Goal: Task Accomplishment & Management: Complete application form

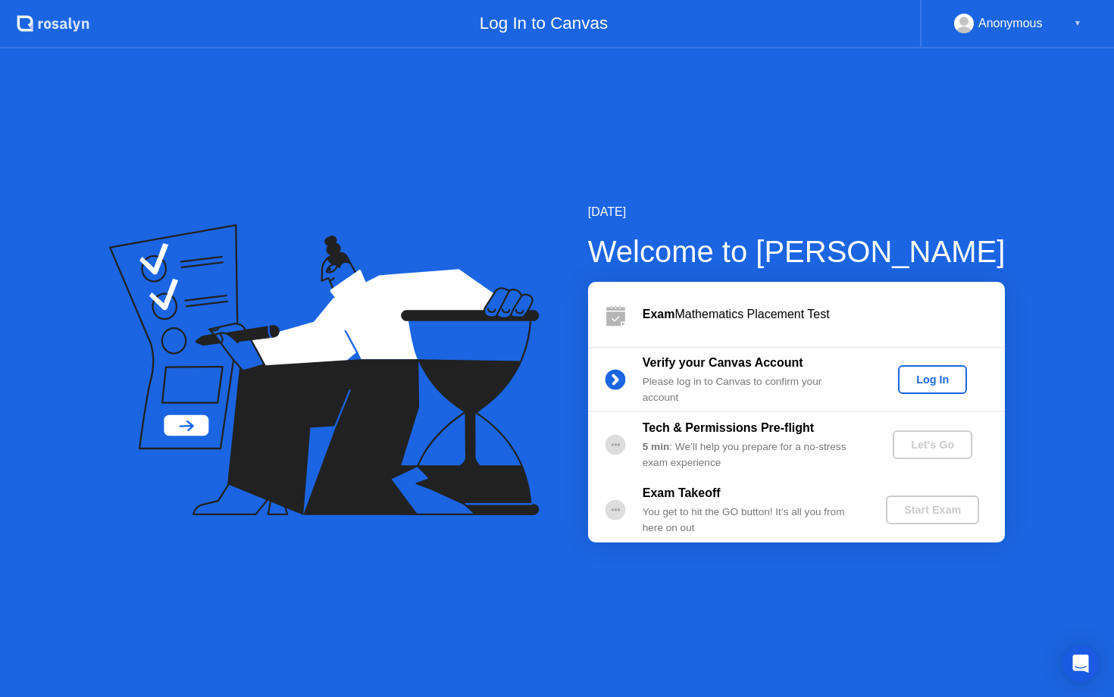
click at [916, 378] on div "Log In" at bounding box center [932, 380] width 57 height 12
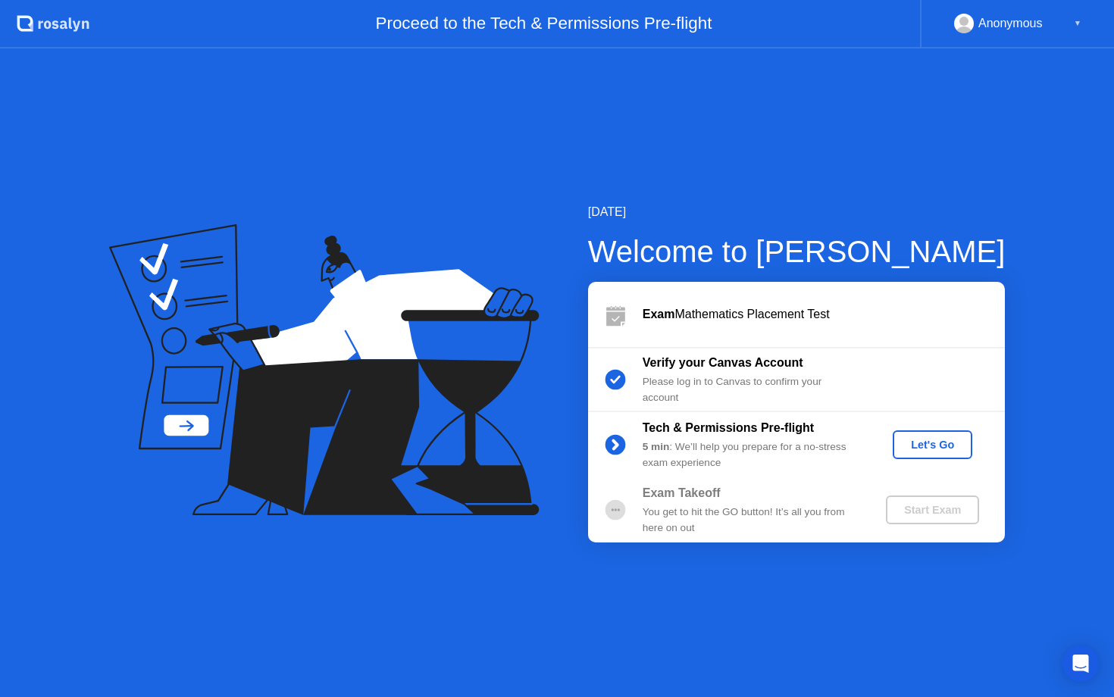
click at [923, 447] on div "Let's Go" at bounding box center [932, 445] width 67 height 12
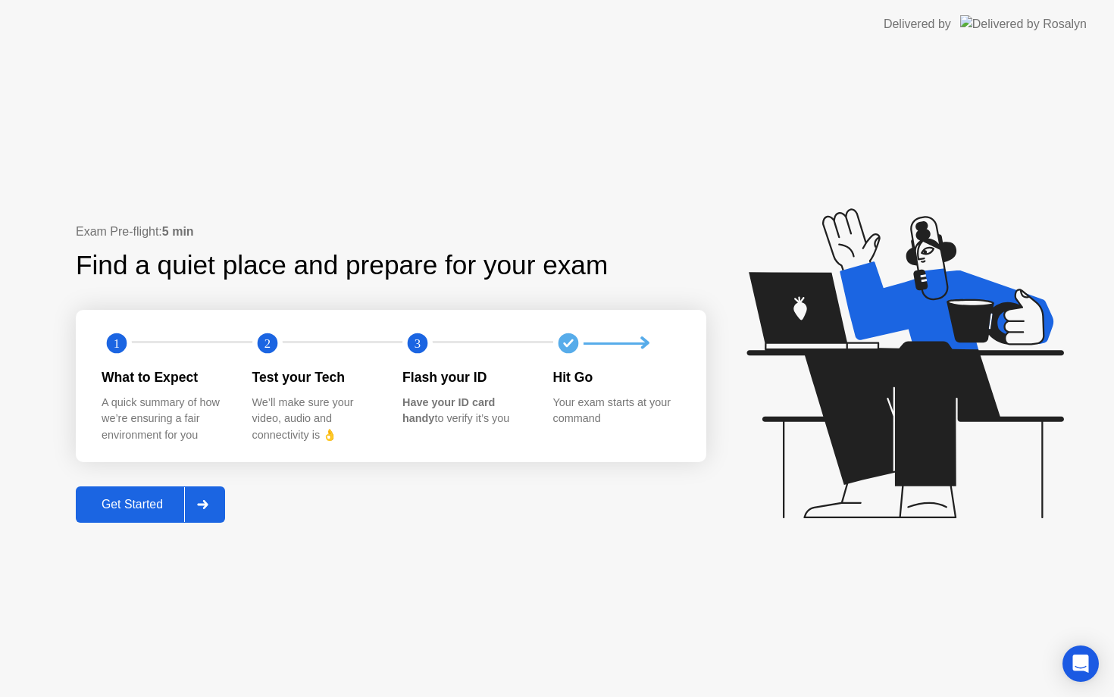
click at [187, 509] on div at bounding box center [202, 504] width 36 height 35
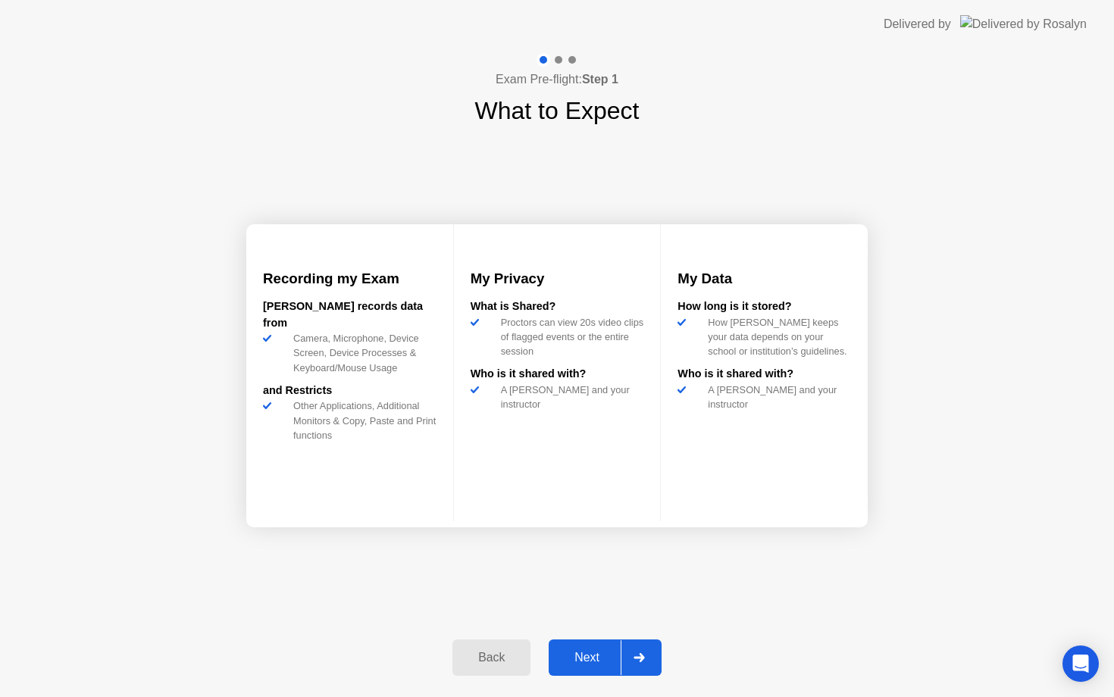
click at [600, 651] on div "Next" at bounding box center [586, 658] width 67 height 14
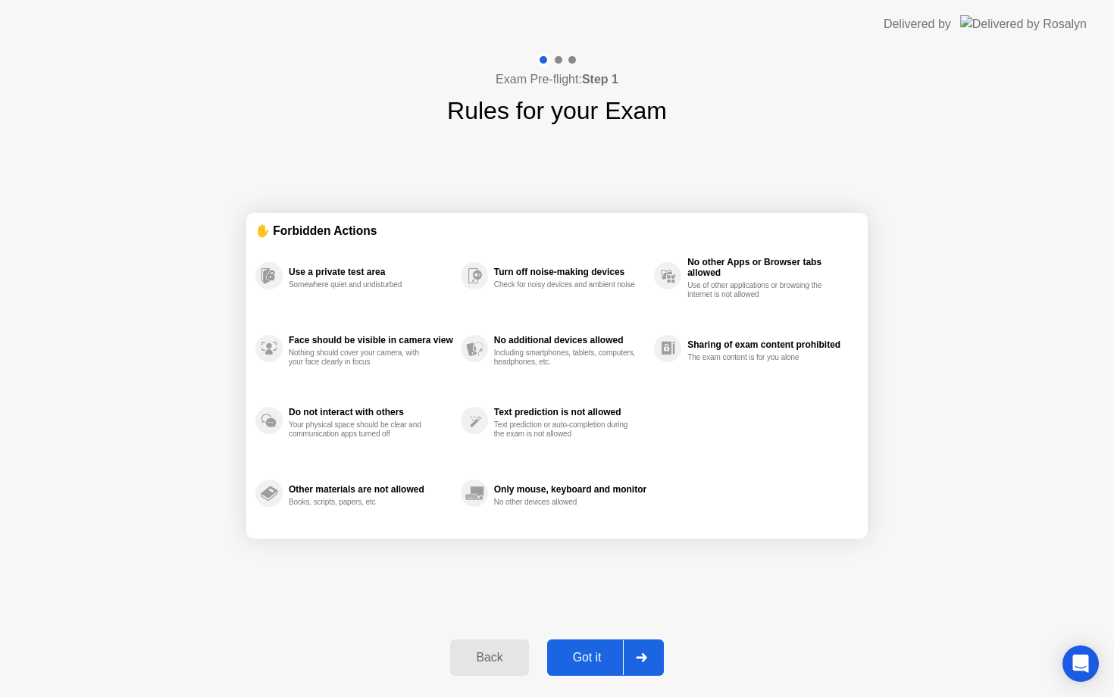
click at [484, 681] on div "Back Got it" at bounding box center [556, 658] width 231 height 70
click at [484, 672] on button "Back" at bounding box center [489, 658] width 78 height 36
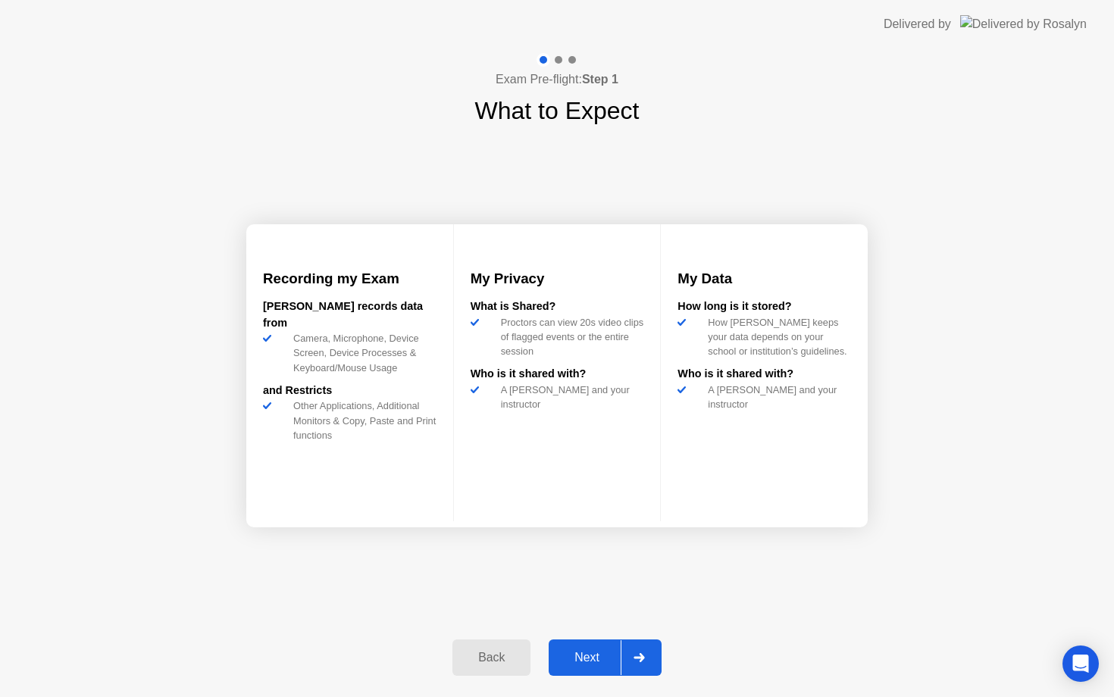
click at [566, 655] on div "Next" at bounding box center [586, 658] width 67 height 14
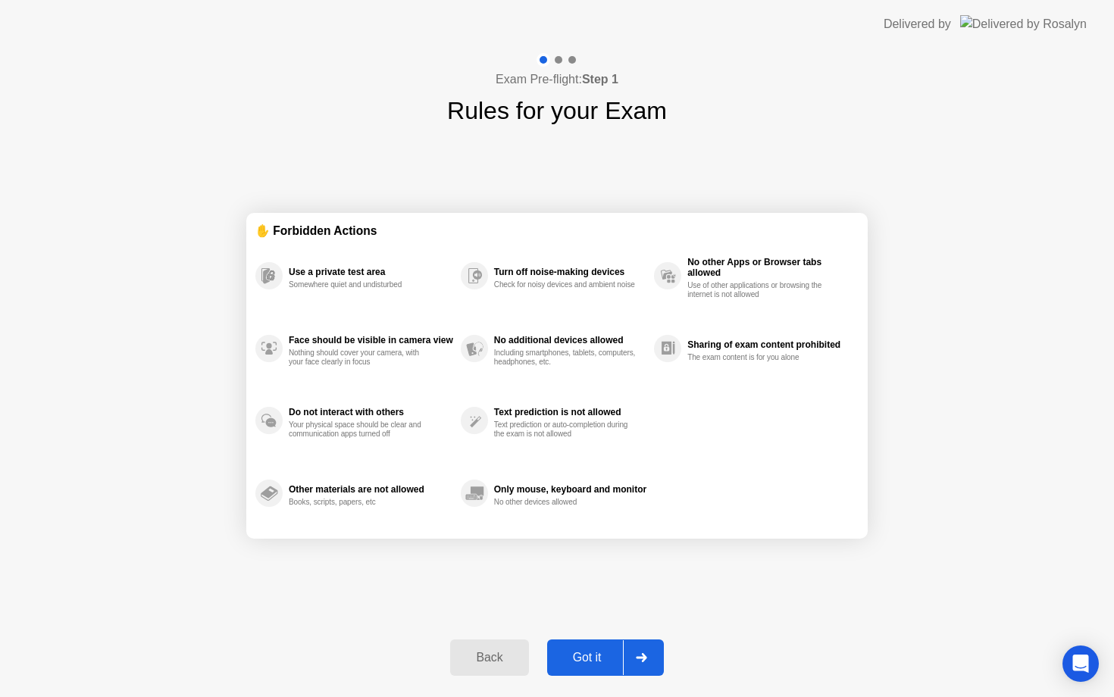
click at [568, 647] on button "Got it" at bounding box center [605, 658] width 117 height 36
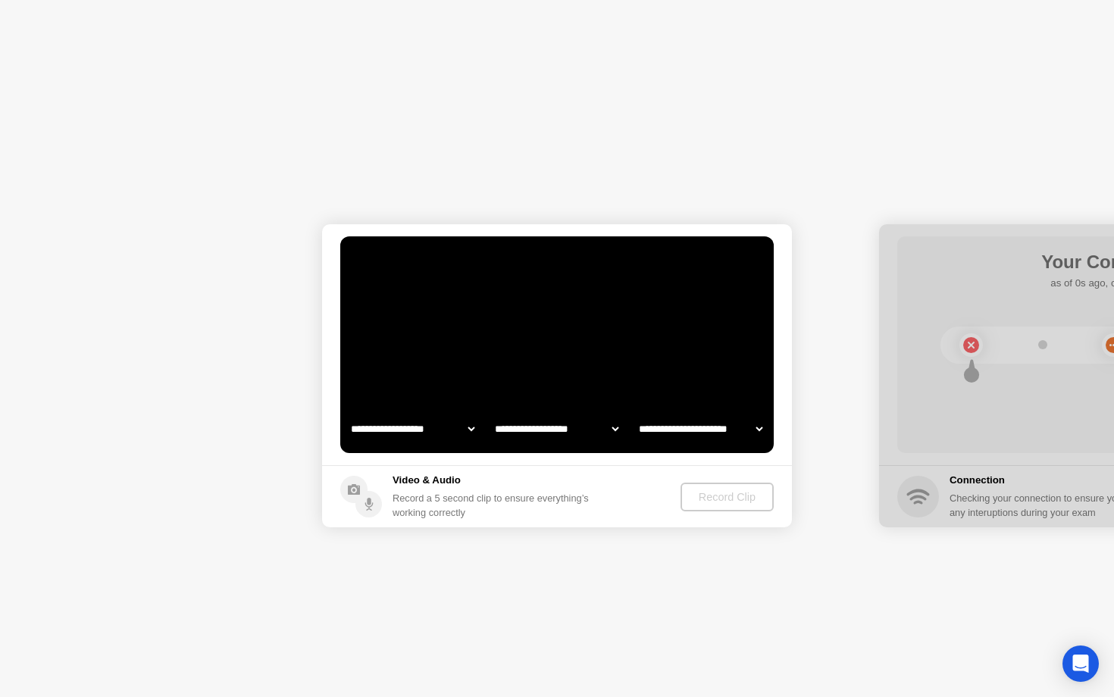
select select "**********"
select select "*******"
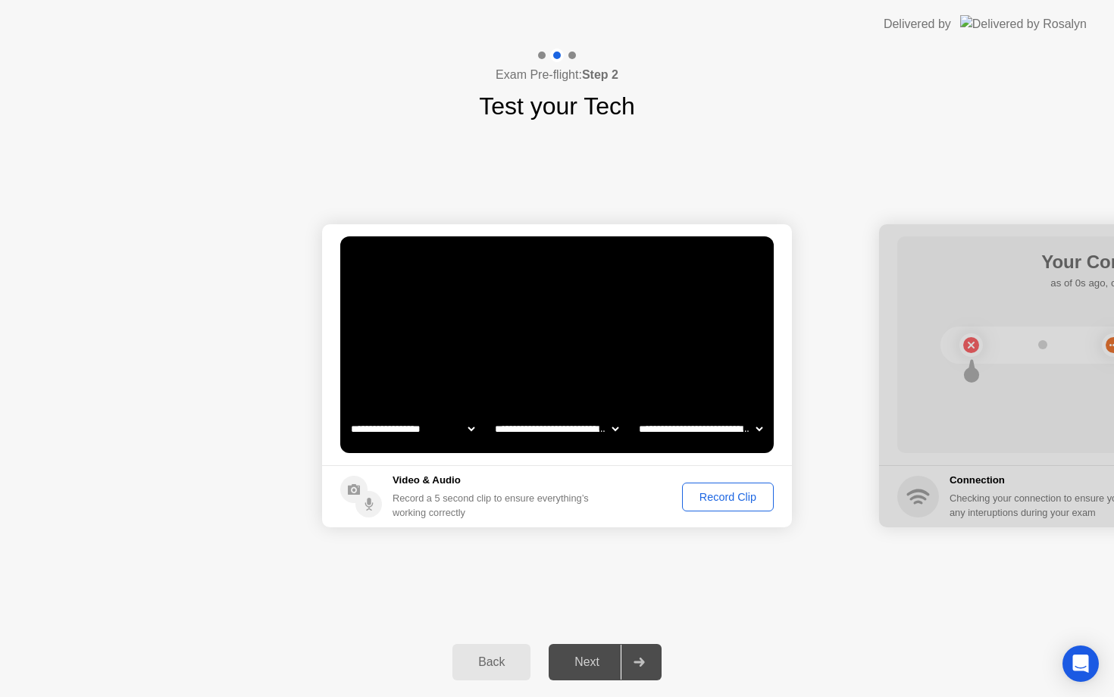
click at [706, 499] on div "Record Clip" at bounding box center [728, 497] width 81 height 12
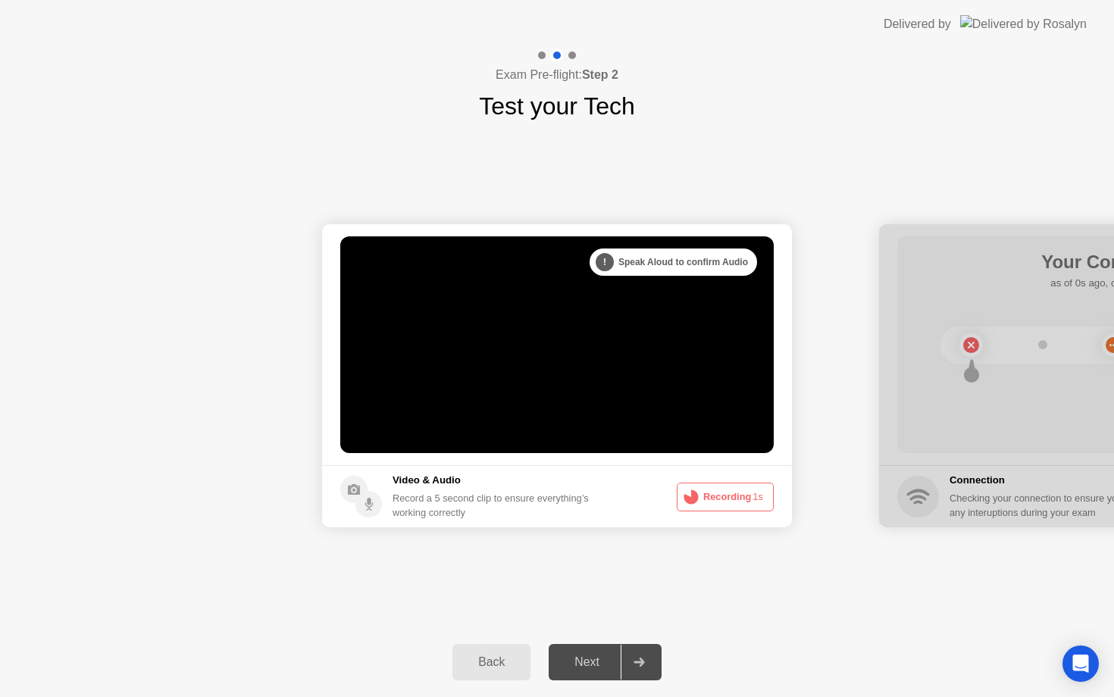
click at [689, 501] on circle at bounding box center [692, 497] width 8 height 8
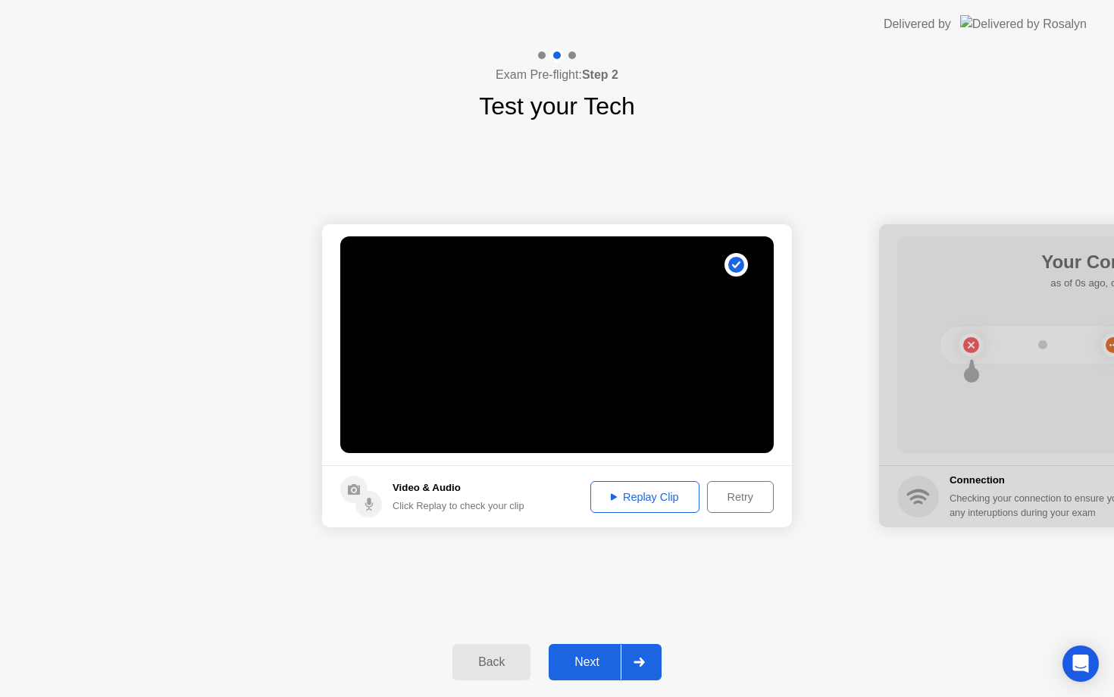
click at [725, 496] on div "Retry" at bounding box center [741, 497] width 56 height 12
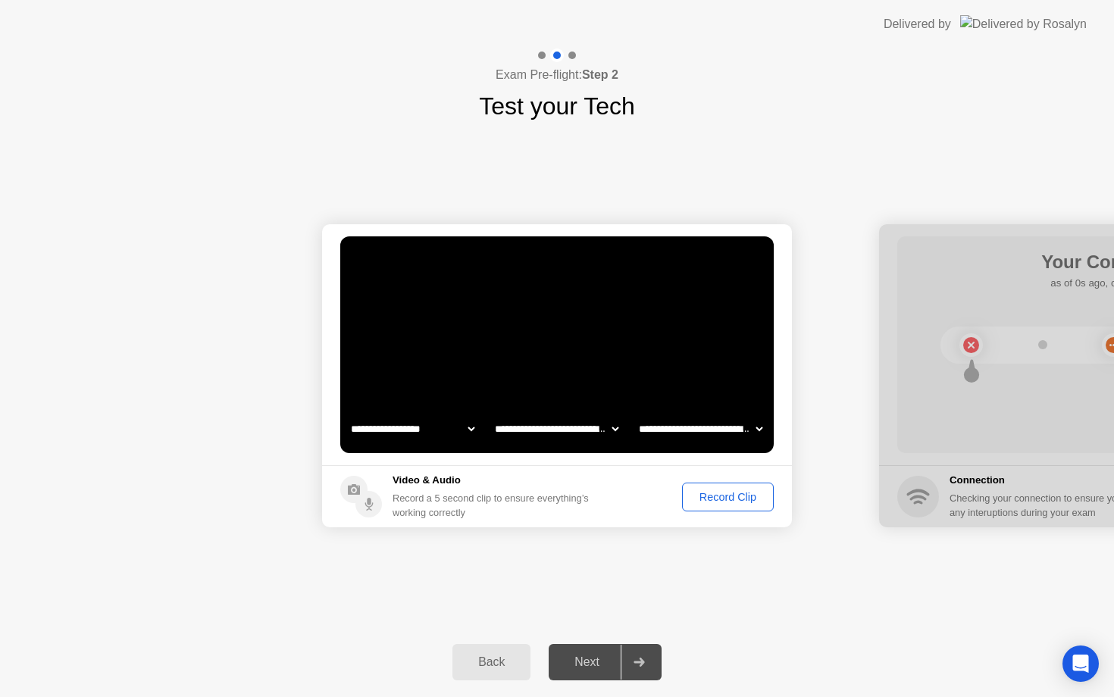
click at [603, 669] on div "Next" at bounding box center [586, 663] width 67 height 14
click at [631, 662] on div at bounding box center [639, 662] width 36 height 35
click at [742, 500] on div "Record Clip" at bounding box center [728, 497] width 81 height 12
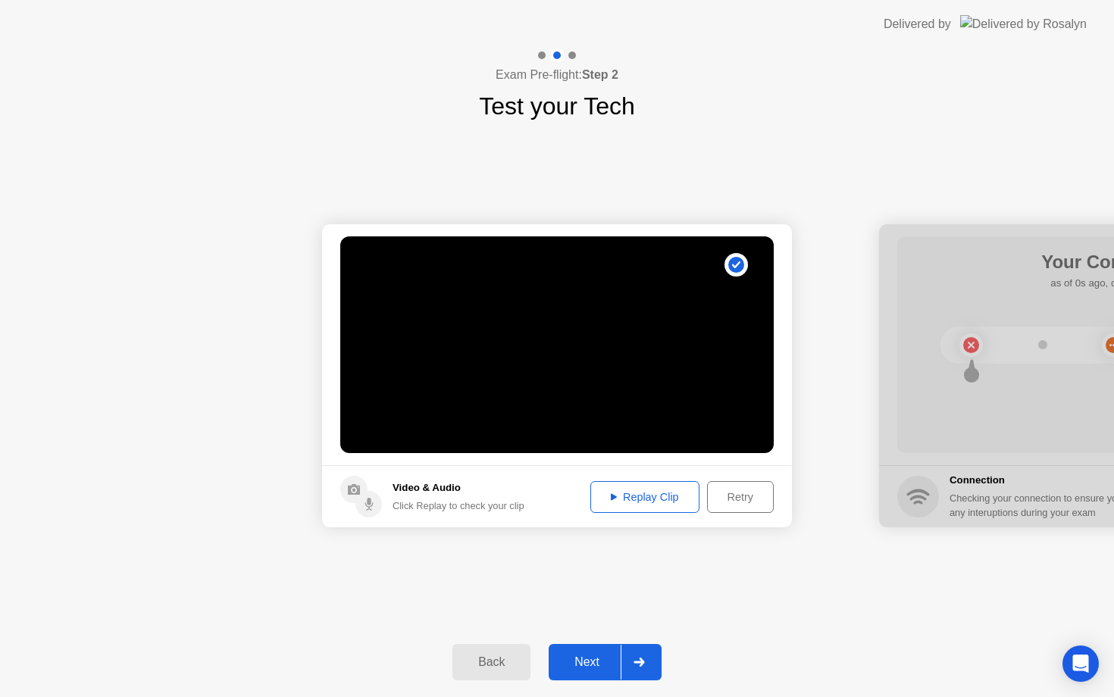
click at [631, 660] on div at bounding box center [639, 662] width 36 height 35
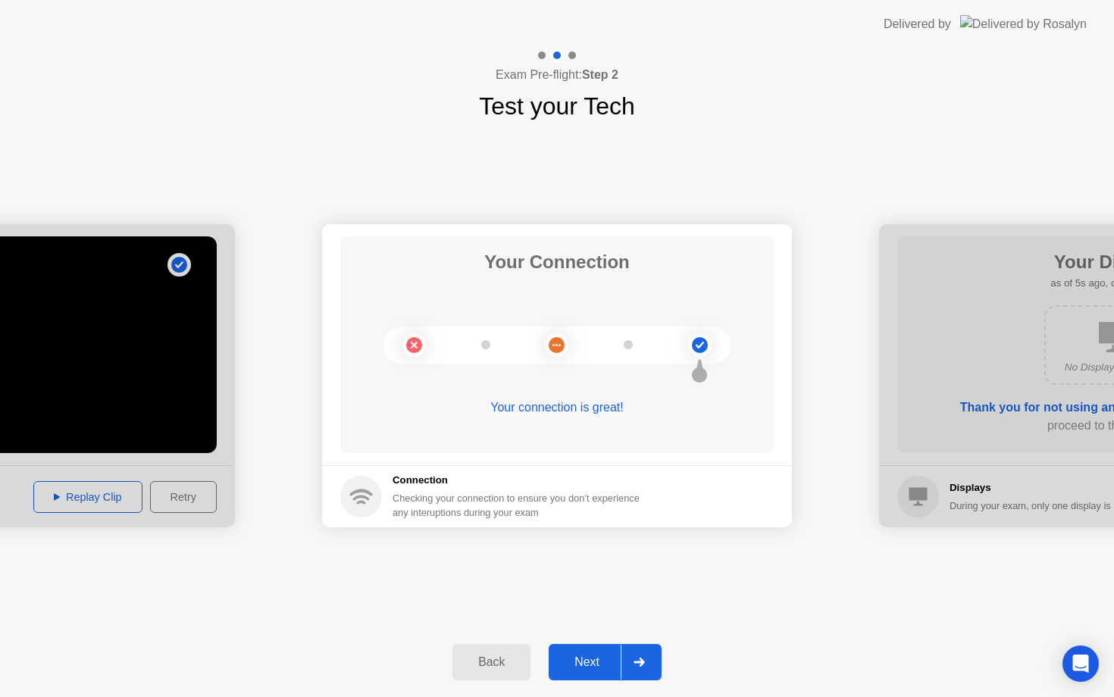
click at [631, 660] on div at bounding box center [639, 662] width 36 height 35
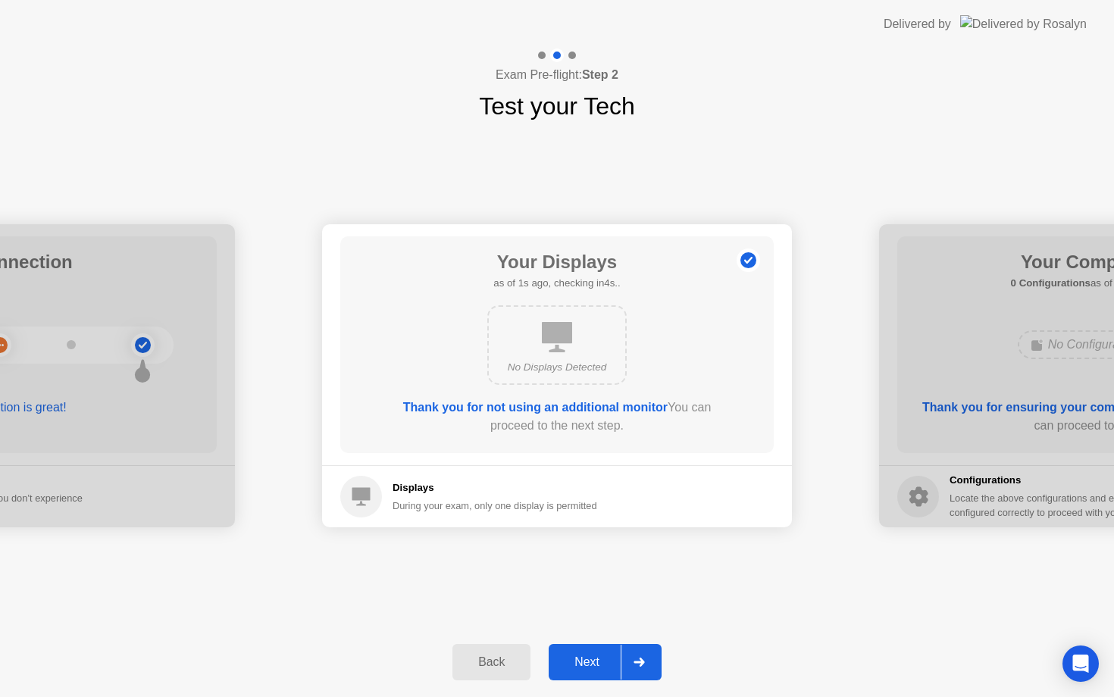
click at [614, 656] on div "Next" at bounding box center [586, 663] width 67 height 14
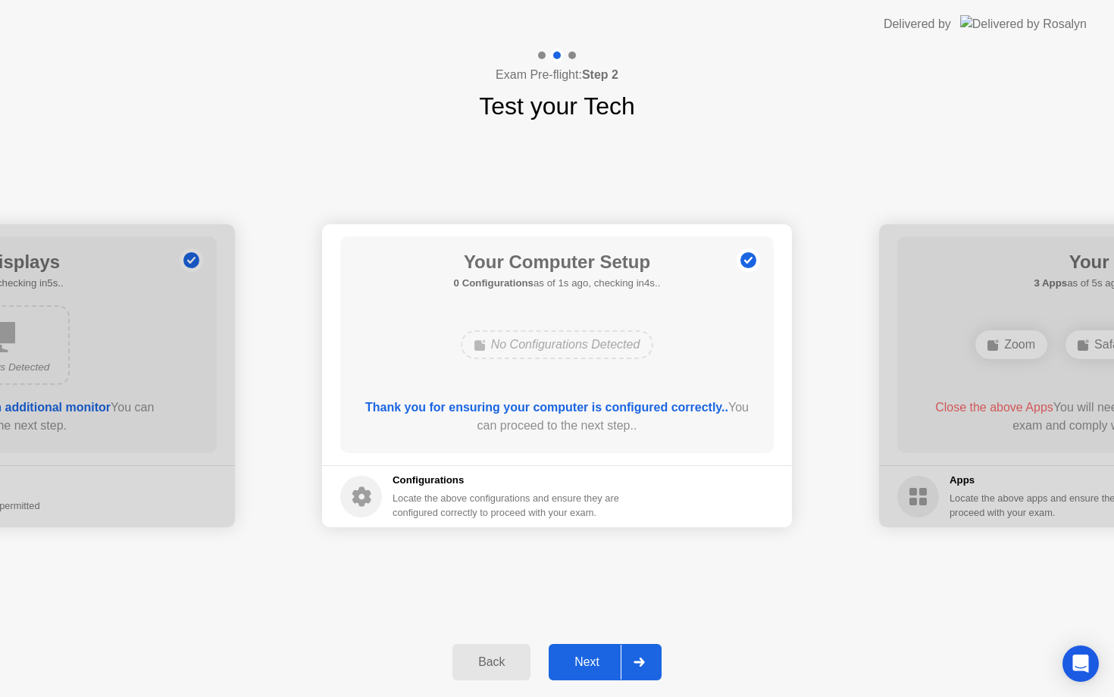
click at [611, 663] on div "Next" at bounding box center [586, 663] width 67 height 14
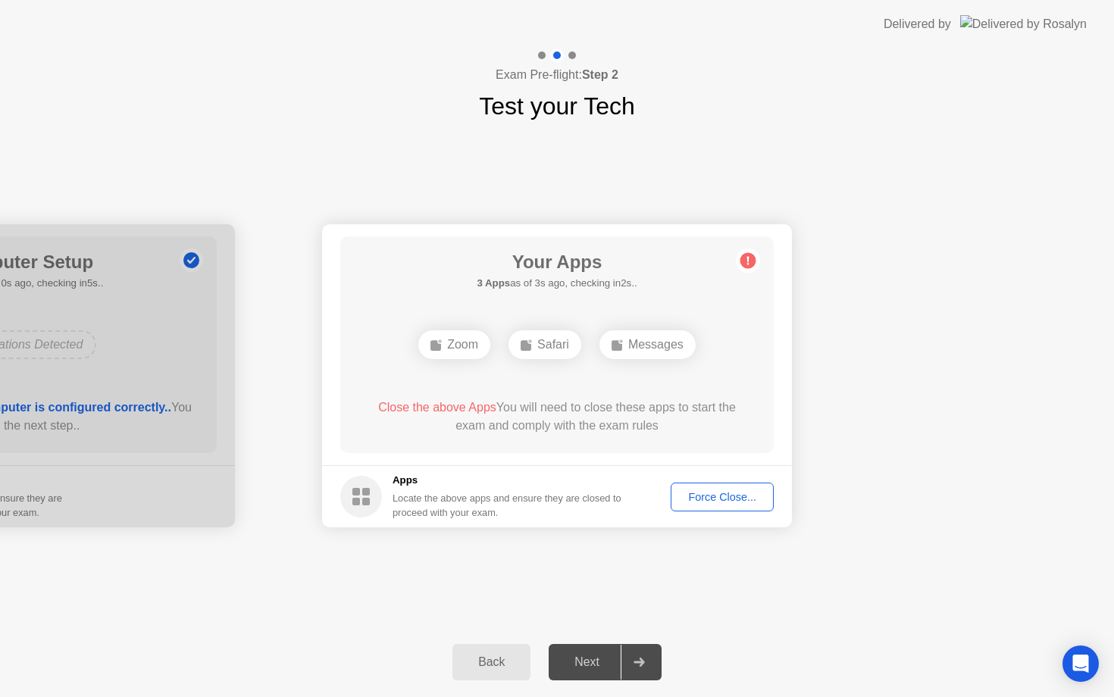
click at [708, 502] on div "Force Close..." at bounding box center [722, 497] width 92 height 12
click at [683, 503] on div "Force Close..." at bounding box center [722, 497] width 92 height 12
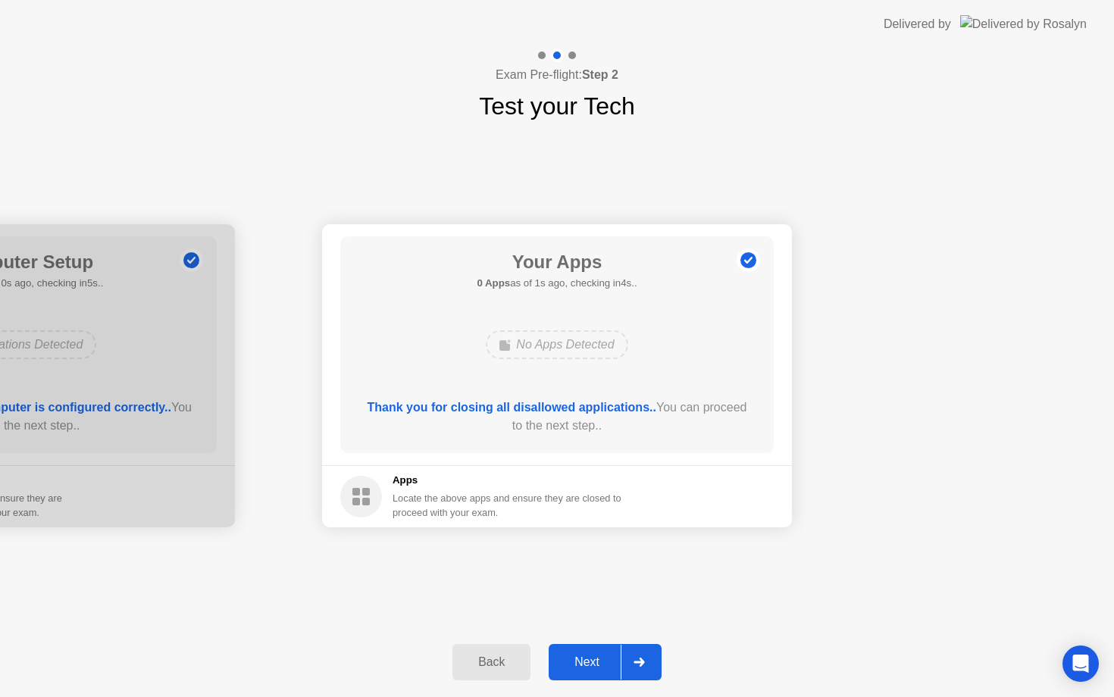
click at [585, 668] on div "Next" at bounding box center [586, 663] width 67 height 14
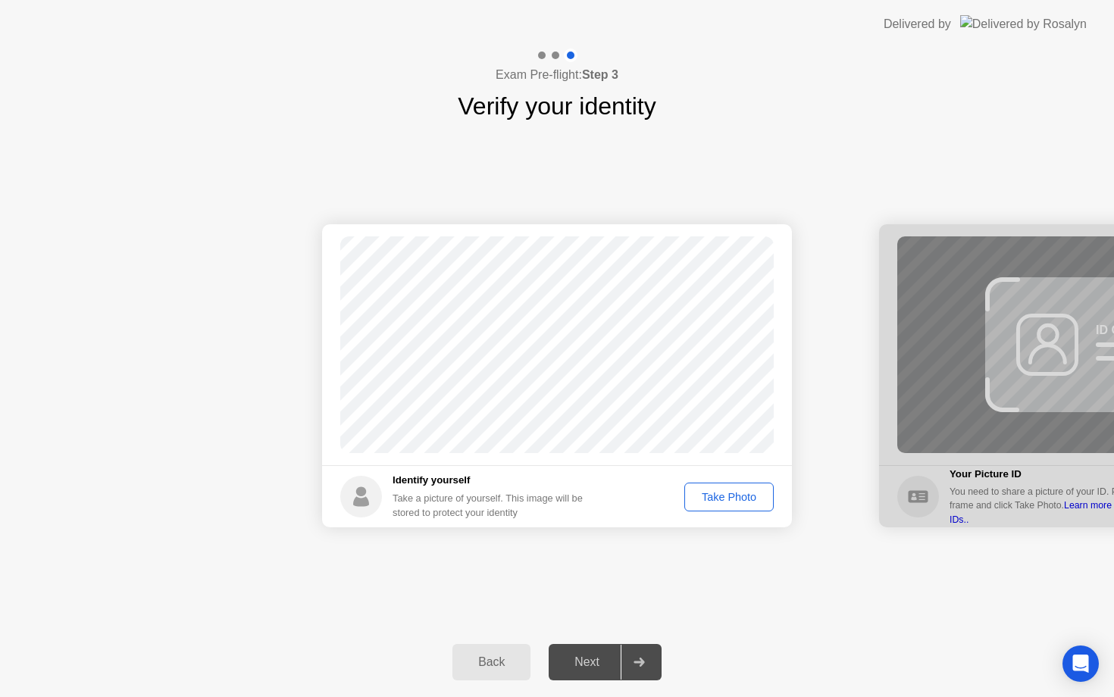
click at [751, 503] on div "Take Photo" at bounding box center [729, 497] width 79 height 12
click at [637, 669] on div at bounding box center [639, 662] width 36 height 35
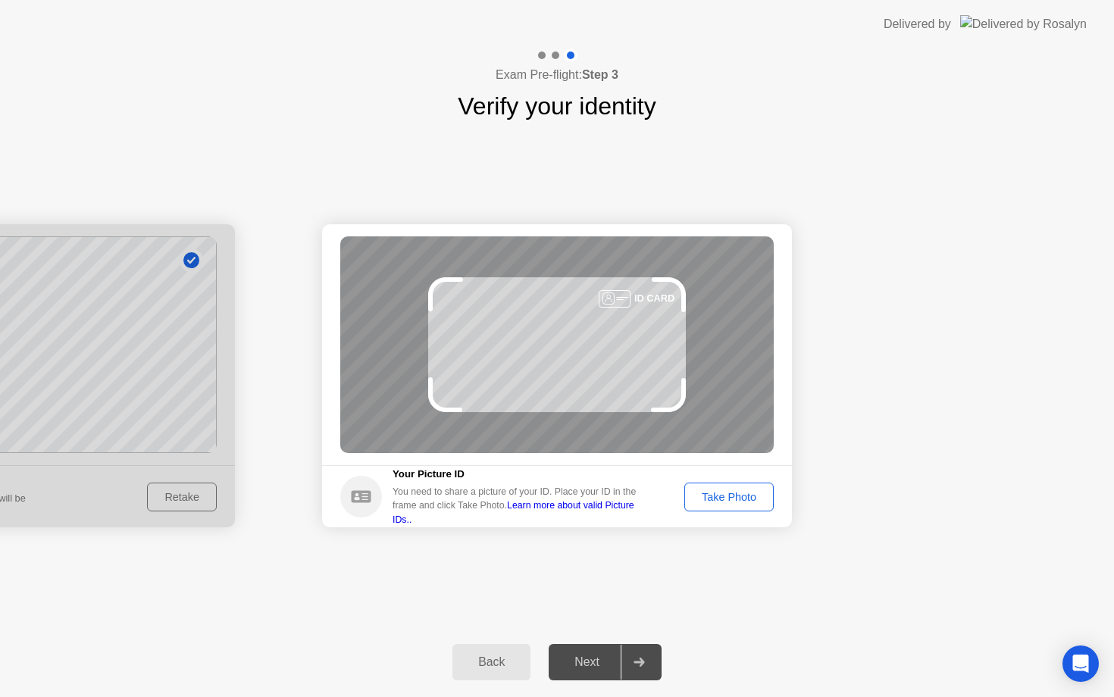
click at [721, 506] on button "Take Photo" at bounding box center [729, 497] width 89 height 29
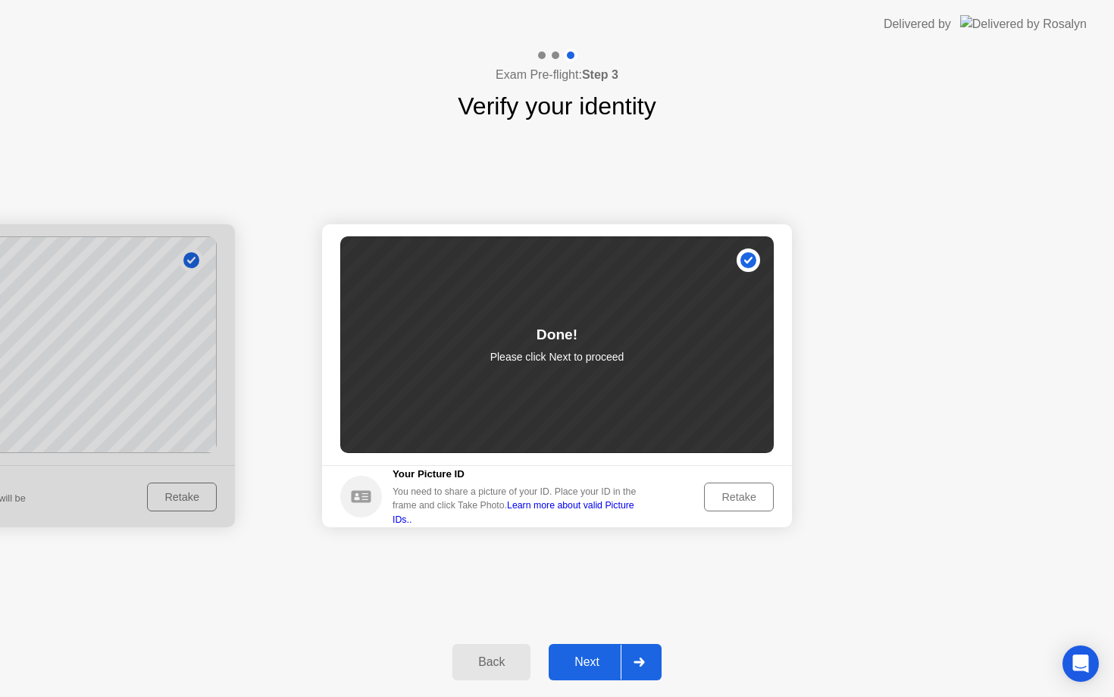
click at [628, 667] on div at bounding box center [639, 662] width 36 height 35
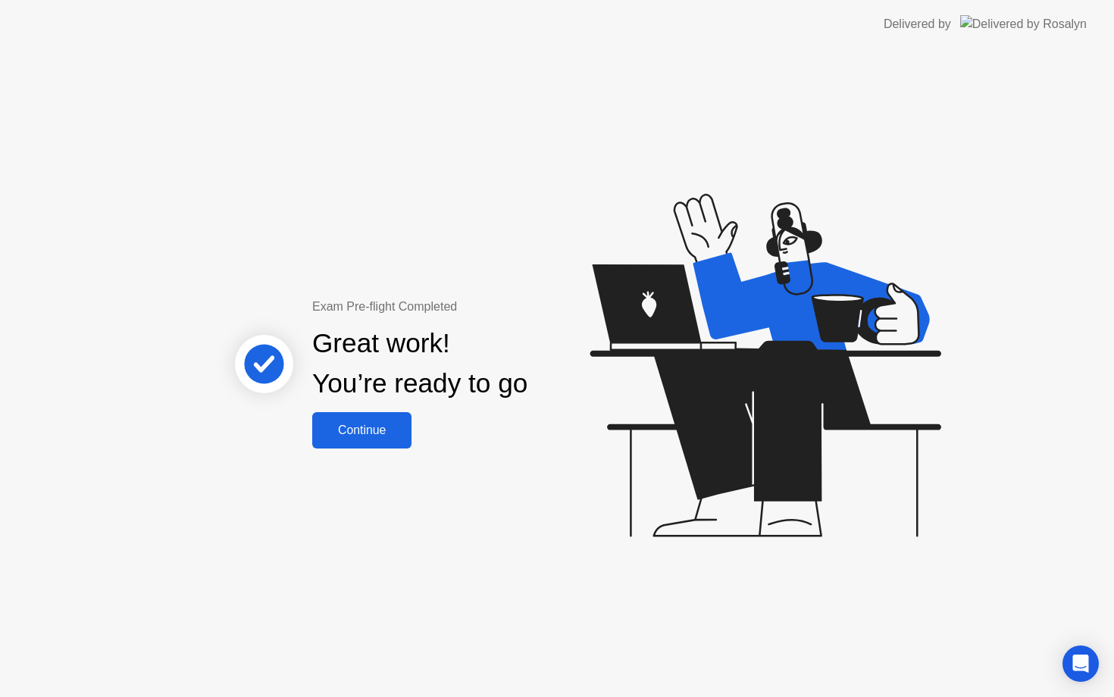
click at [344, 435] on div "Continue" at bounding box center [362, 431] width 90 height 14
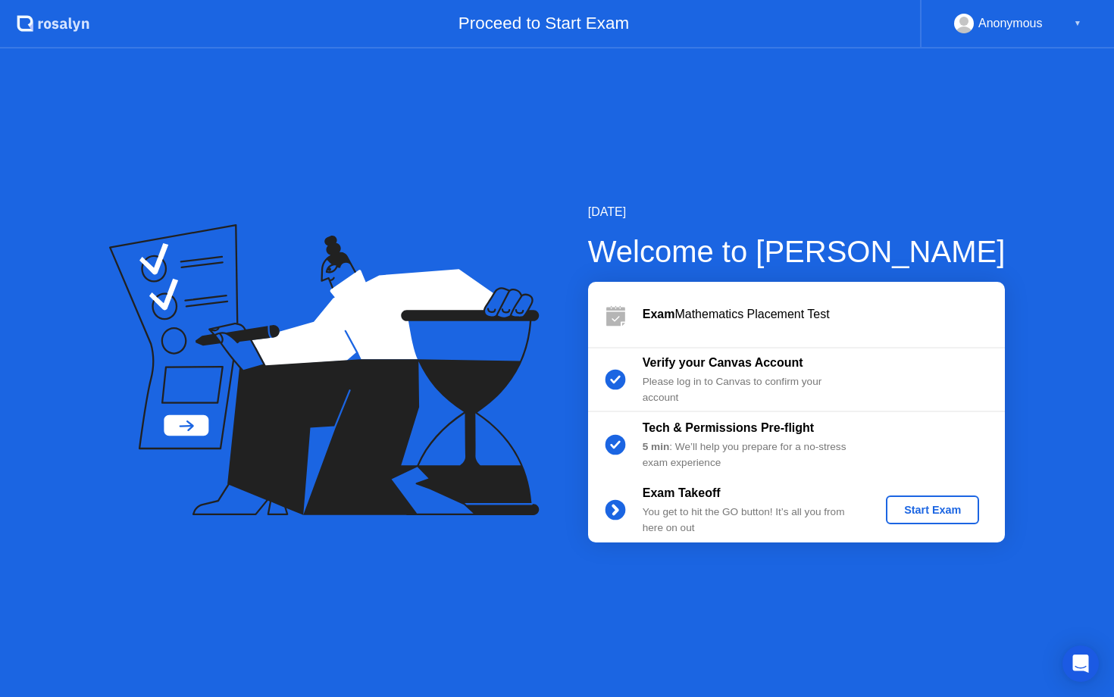
click at [910, 504] on div "Start Exam" at bounding box center [932, 510] width 81 height 12
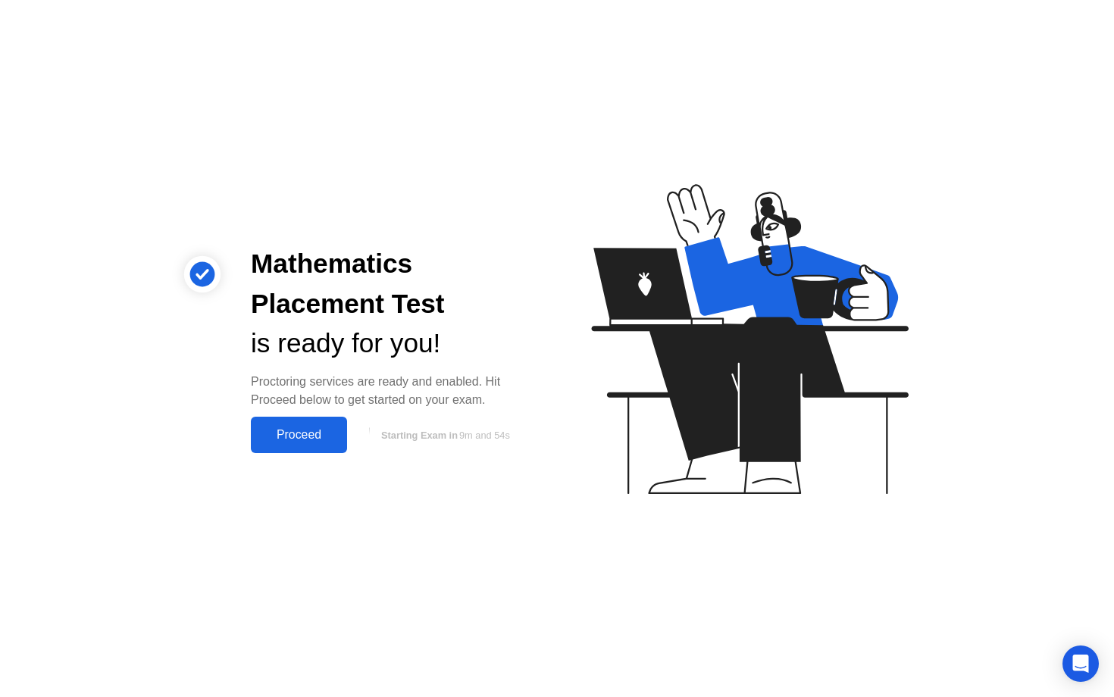
click at [280, 431] on div "Proceed" at bounding box center [298, 435] width 87 height 14
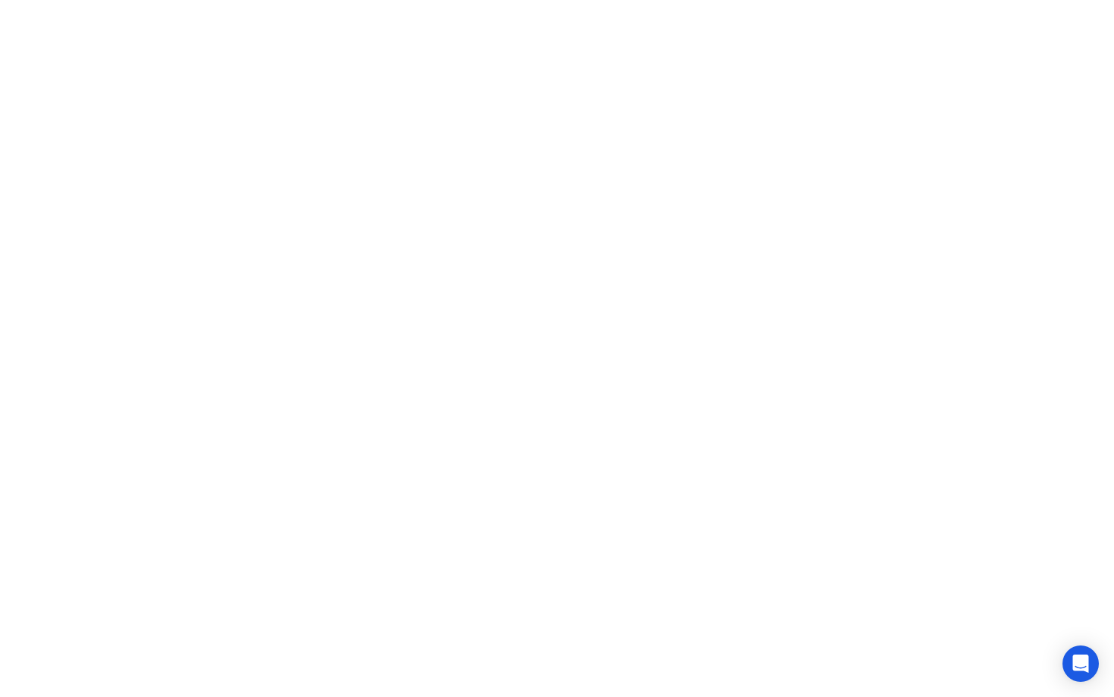
click icon
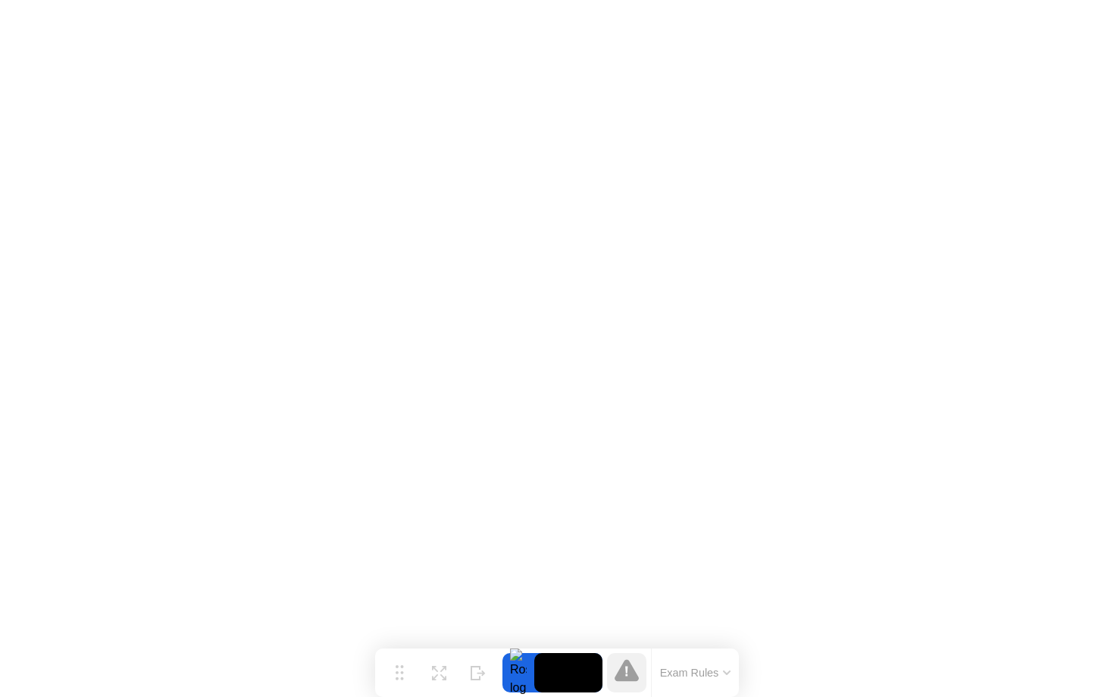
click at [730, 674] on icon at bounding box center [727, 673] width 8 height 5
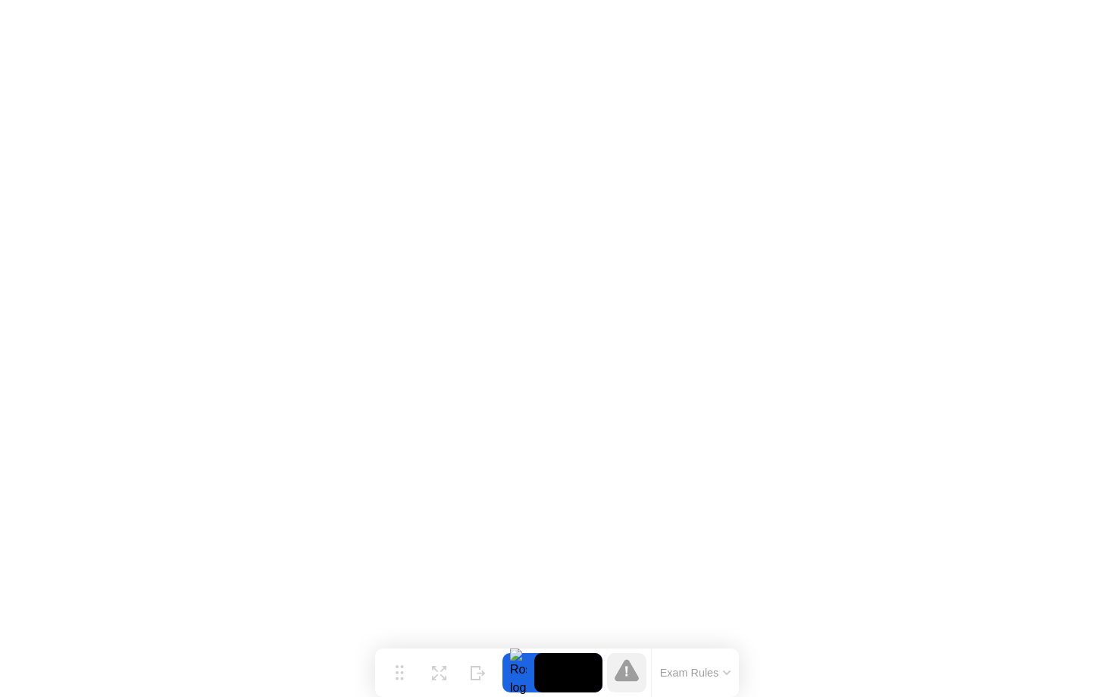
click at [573, 688] on video at bounding box center [568, 672] width 68 height 39
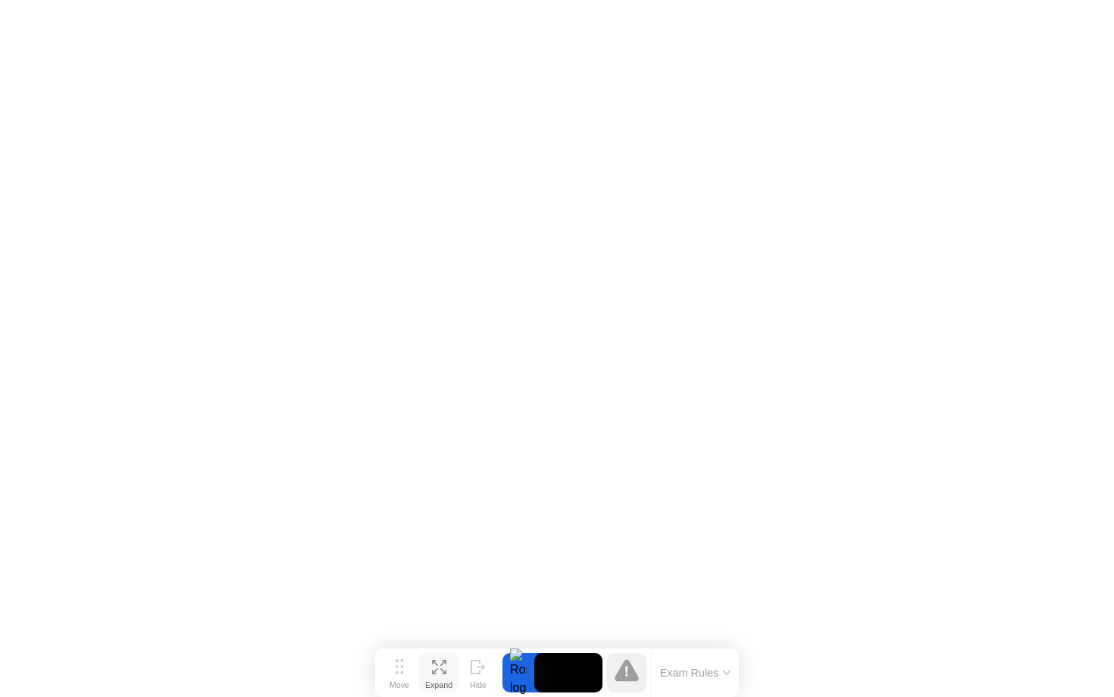
click at [425, 681] on div "Expand" at bounding box center [438, 685] width 27 height 9
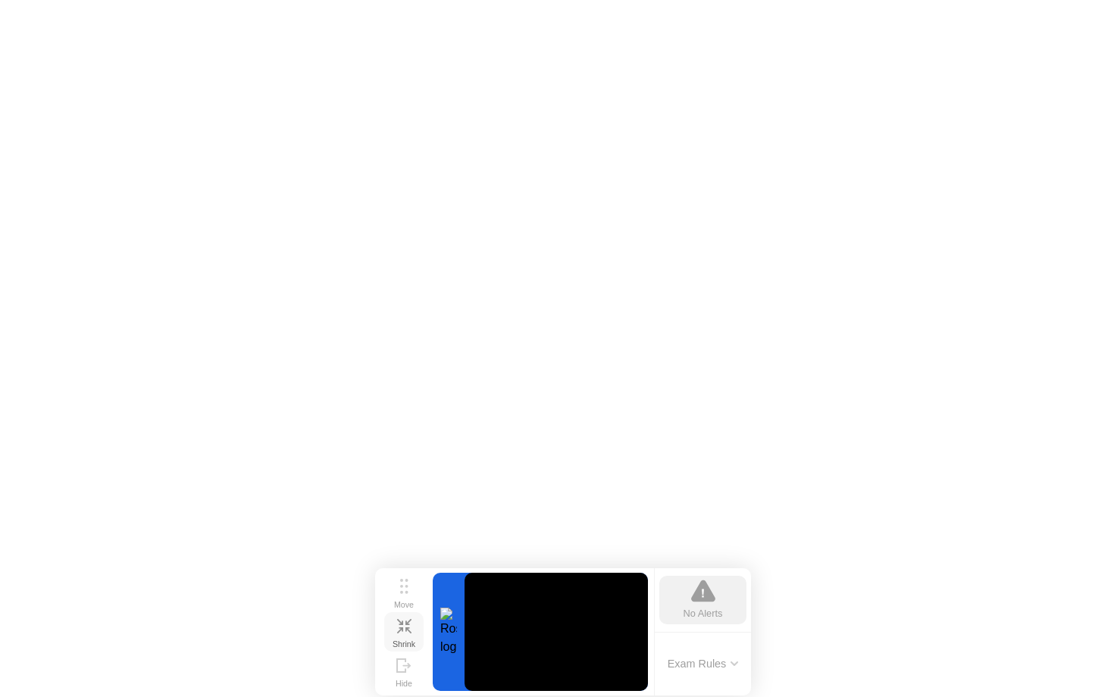
click at [410, 619] on icon at bounding box center [408, 622] width 6 height 6
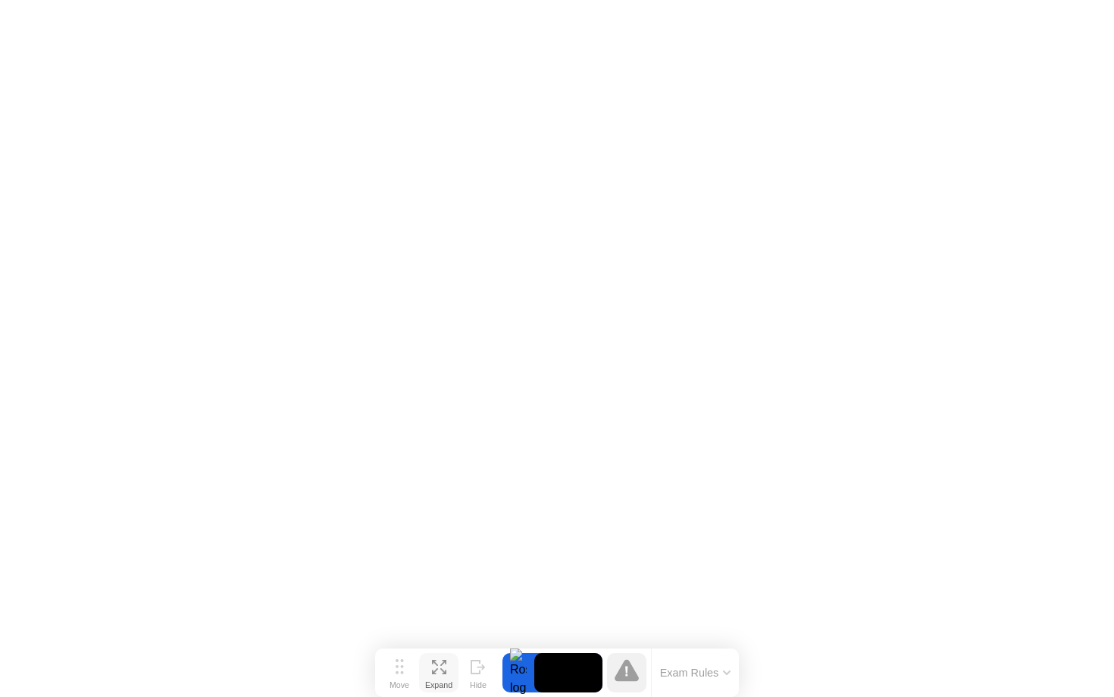
click at [430, 667] on button "Expand" at bounding box center [438, 672] width 39 height 39
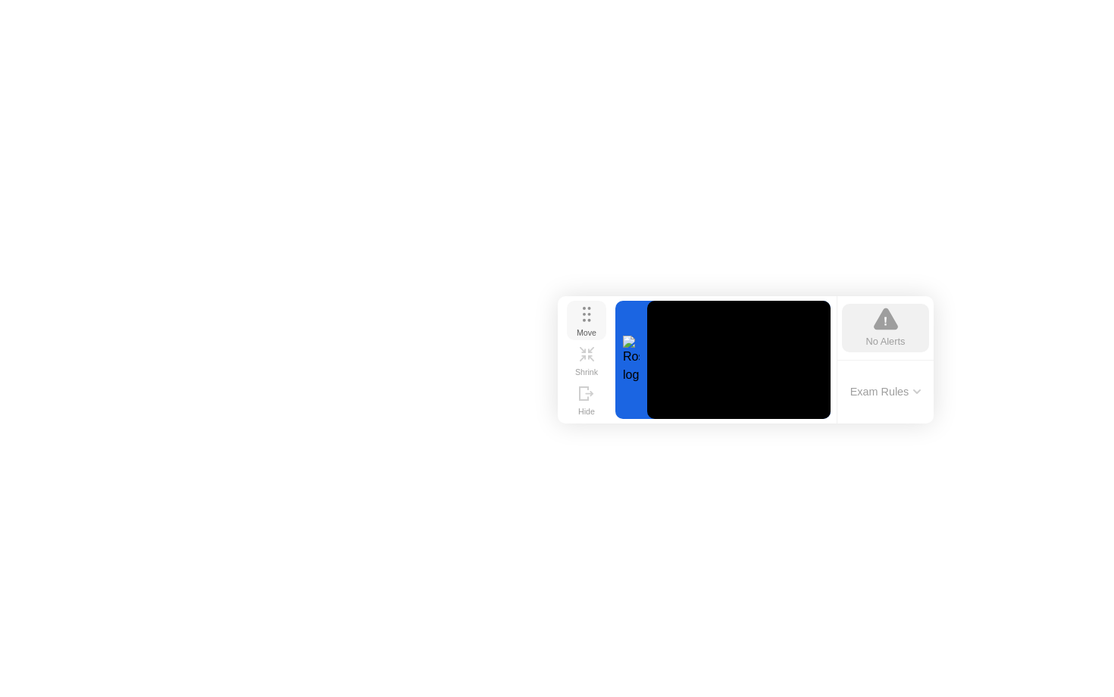
drag, startPoint x: 401, startPoint y: 584, endPoint x: 581, endPoint y: 314, distance: 324.8
click at [583, 314] on icon at bounding box center [587, 314] width 8 height 15
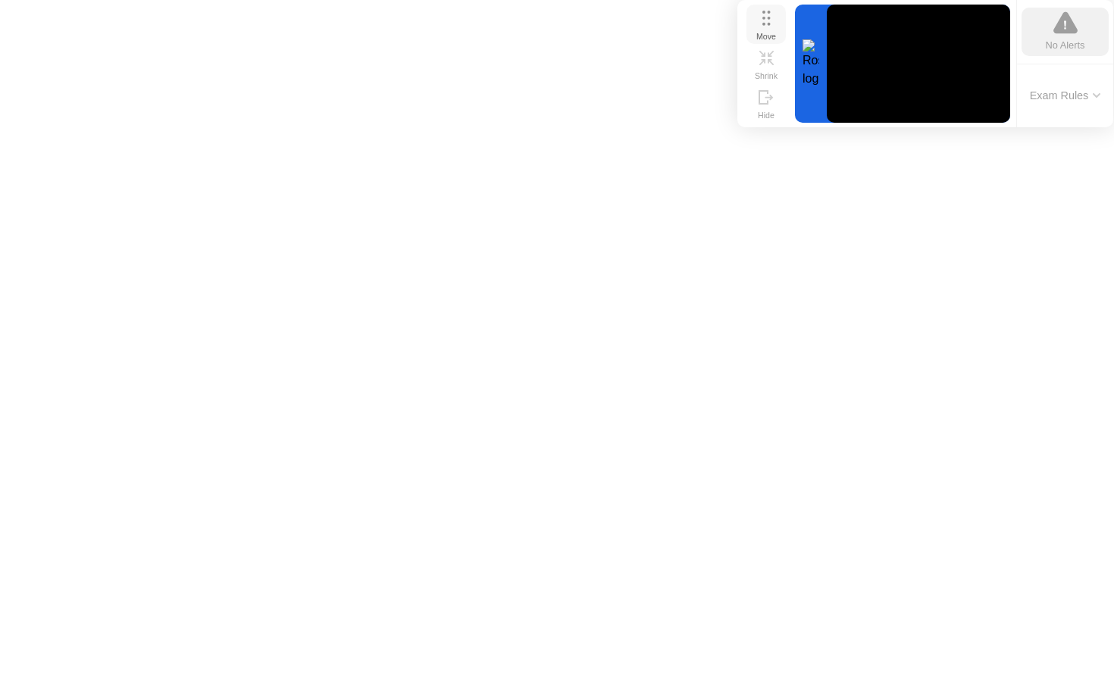
drag, startPoint x: 581, startPoint y: 314, endPoint x: 763, endPoint y: 4, distance: 359.5
click at [763, 5] on button "Move" at bounding box center [766, 24] width 39 height 39
